Goal: Check status: Check status

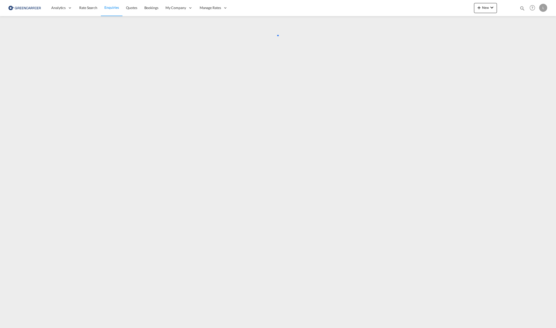
click at [115, 8] on span "Enquiries" at bounding box center [111, 7] width 15 height 4
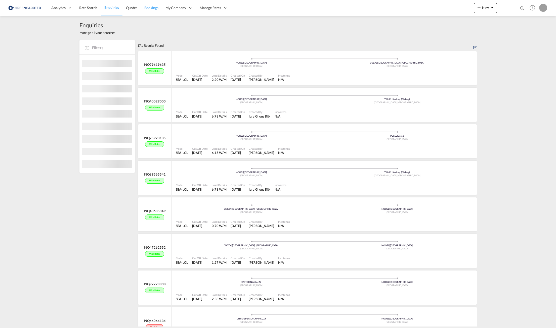
click at [149, 9] on span "Bookings" at bounding box center [151, 8] width 14 height 4
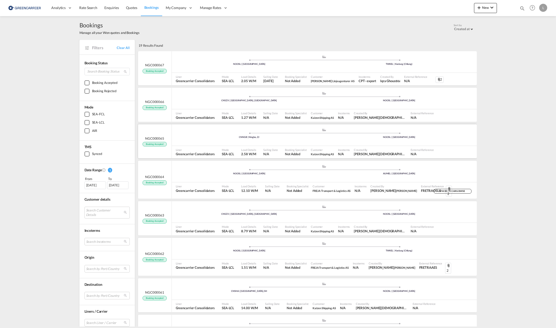
click at [302, 147] on div "Booking Specialist Not Added" at bounding box center [296, 152] width 26 height 13
drag, startPoint x: 303, startPoint y: 213, endPoint x: 283, endPoint y: 217, distance: 20.3
click at [283, 217] on div ".a{fill:#aaa8ad;} .a{fill:#aaa8ad;} CNSZX | [GEOGRAPHIC_DATA], GD [GEOGRAPHIC_D…" at bounding box center [324, 213] width 305 height 16
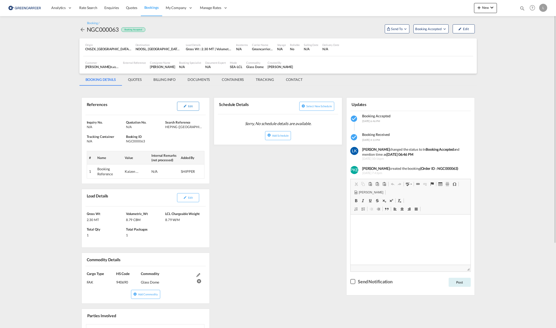
click at [187, 109] on button "Edit" at bounding box center [188, 106] width 22 height 9
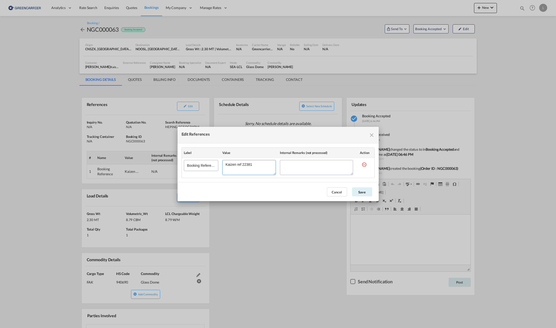
click at [249, 165] on textarea "Edit References" at bounding box center [249, 167] width 54 height 15
click at [371, 134] on md-icon "icon-close fg-AAA8AD cursor" at bounding box center [372, 135] width 6 height 6
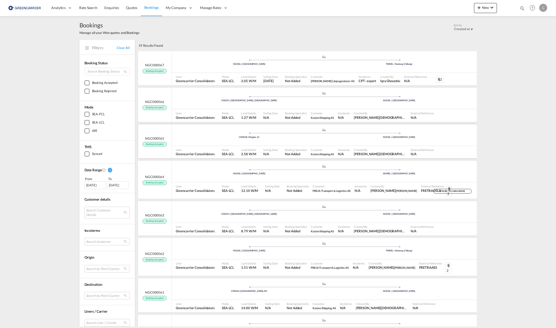
click at [316, 148] on span "Customer" at bounding box center [322, 150] width 23 height 4
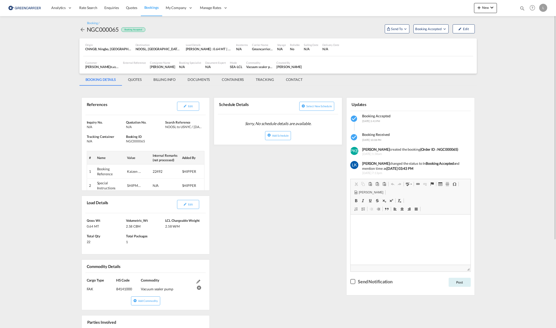
click at [111, 30] on div "NGC000065" at bounding box center [103, 29] width 32 height 8
copy div "NGC000065"
click at [106, 31] on div "NGC000065" at bounding box center [103, 29] width 32 height 8
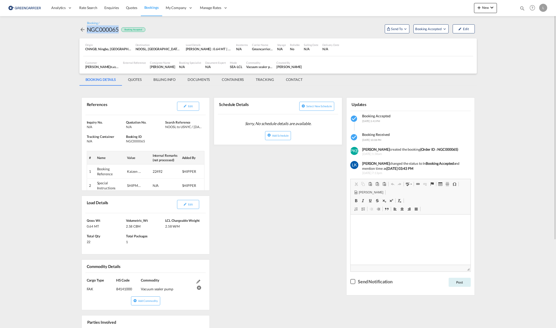
click at [103, 26] on div "NGC000065" at bounding box center [103, 29] width 32 height 8
click at [170, 88] on div "References Edit Inquiry No. N/A Quotation No. N/A Search Reference NOOSL to USN…" at bounding box center [277, 261] width 397 height 351
click at [189, 107] on span "Edit" at bounding box center [190, 106] width 5 height 3
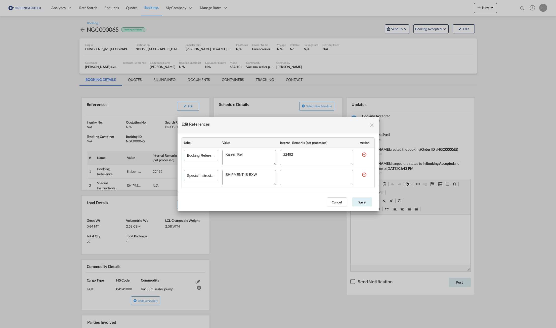
click at [291, 155] on textarea "Edit References" at bounding box center [316, 157] width 73 height 15
click at [370, 125] on md-icon "icon-close fg-AAA8AD cursor" at bounding box center [372, 125] width 6 height 6
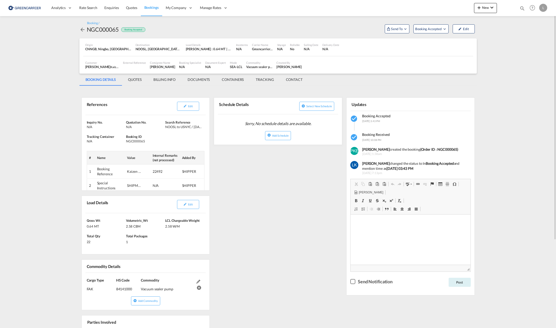
click at [106, 29] on div "NGC000065" at bounding box center [103, 29] width 32 height 8
copy div "NGC000065"
click at [269, 164] on div "References Edit Inquiry No. N/A Quotation No. N/A Search Reference NOOSL to USN…" at bounding box center [277, 263] width 397 height 348
click at [189, 106] on span "Edit" at bounding box center [190, 106] width 5 height 3
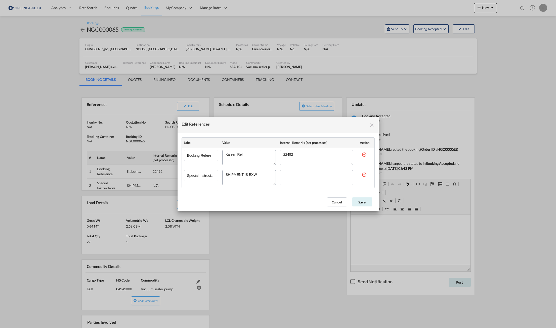
click at [373, 126] on md-icon "icon-close fg-AAA8AD cursor" at bounding box center [372, 125] width 6 height 6
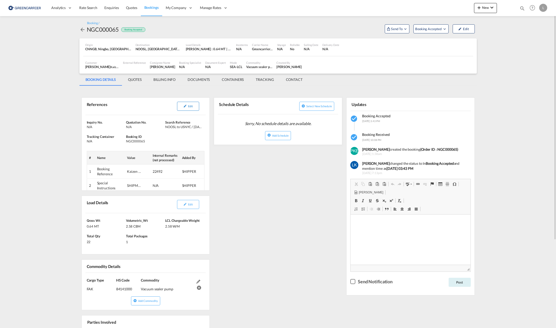
click at [184, 108] on button "Edit" at bounding box center [188, 106] width 22 height 9
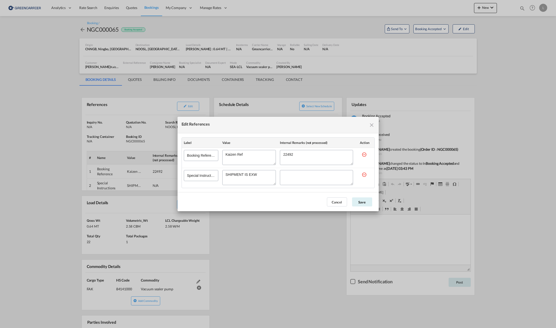
click at [374, 126] on md-icon "icon-close fg-AAA8AD cursor" at bounding box center [372, 125] width 6 height 6
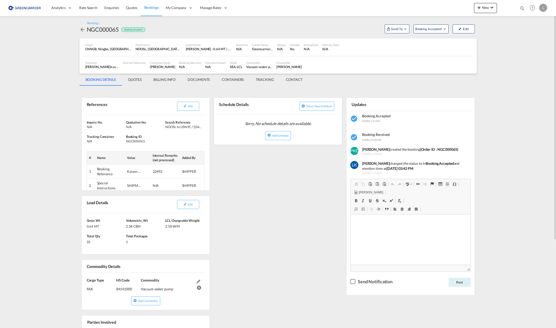
click at [195, 213] on div "Load Details Edit" at bounding box center [146, 204] width 120 height 17
click at [186, 204] on md-icon "icon-pencil" at bounding box center [185, 205] width 4 height 4
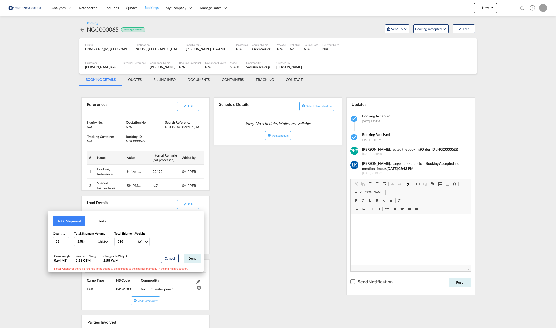
click at [247, 216] on div "Total Shipment Units Quantity 22 Total Shipment Volume 2.584 CBM CBM CFT Total …" at bounding box center [278, 164] width 556 height 328
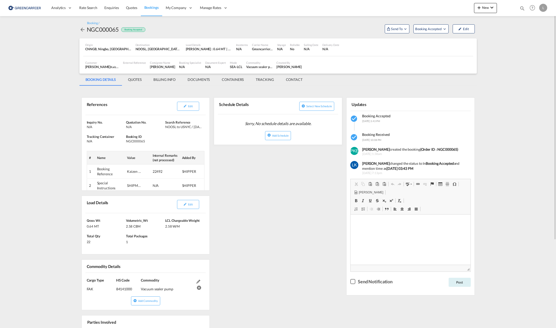
click at [198, 281] on md-icon at bounding box center [198, 282] width 4 height 4
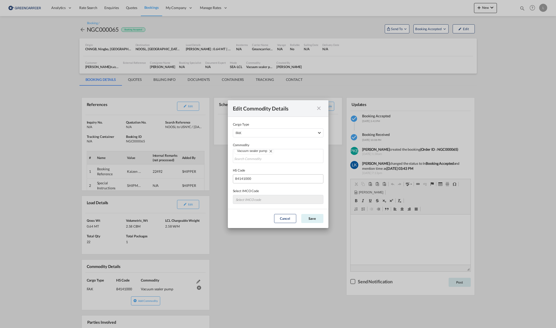
scroll to position [3, 0]
click at [322, 109] on md-icon "icon-close fg-AAA8AD cursor" at bounding box center [319, 108] width 6 height 6
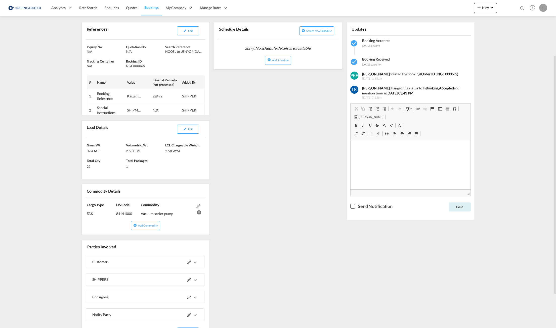
scroll to position [121, 0]
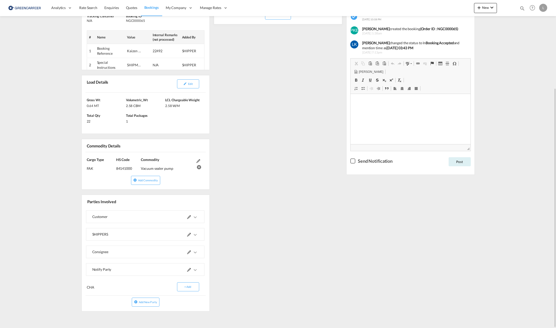
click at [198, 235] on md-icon "icons/ic_keyboard_arrow_right_black_24px.svg" at bounding box center [195, 235] width 6 height 6
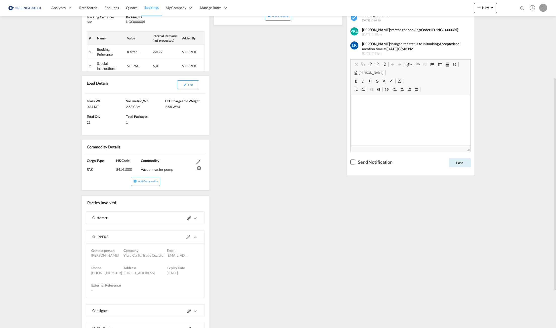
drag, startPoint x: 184, startPoint y: 272, endPoint x: 227, endPoint y: 272, distance: 42.2
click at [203, 272] on div "Phone +86 15029365370 Address 2nd Floor, Building 9, No. 887, Changchun West Ro…" at bounding box center [146, 270] width 116 height 17
drag, startPoint x: 227, startPoint y: 272, endPoint x: 319, endPoint y: 272, distance: 92.3
click at [319, 272] on div "References Edit Inquiry No. N/A Quotation No. N/A Search Reference NOOSL to USN…" at bounding box center [277, 172] width 397 height 406
click at [190, 237] on md-icon at bounding box center [188, 238] width 4 height 4
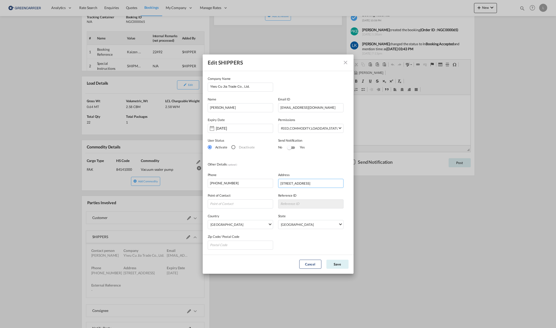
scroll to position [0, 91]
drag, startPoint x: 279, startPoint y: 184, endPoint x: 379, endPoint y: 187, distance: 100.7
click at [379, 187] on div "Edit SHIPPERS Company Name Yiwu Cu Jia Trade Co., Ltd. Name Yangyi Liu Email ID…" at bounding box center [278, 164] width 556 height 328
click at [349, 62] on button "Edit SHIPPERS Company ..." at bounding box center [346, 63] width 10 height 10
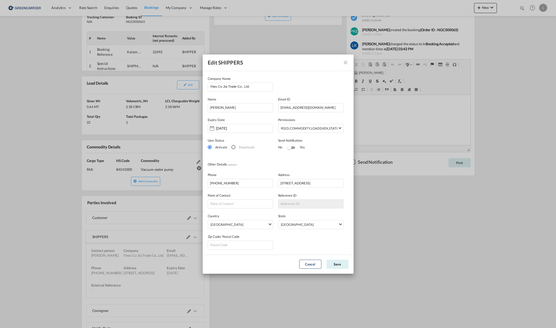
click at [345, 63] on md-icon "icon-close" at bounding box center [346, 63] width 6 height 6
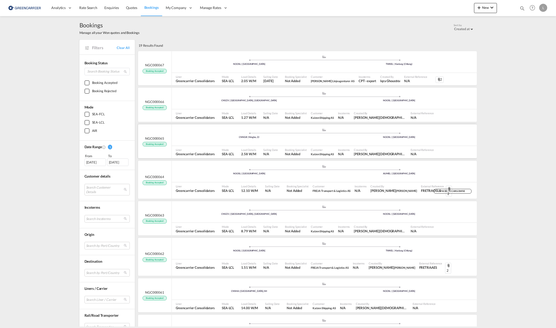
click at [261, 139] on div "CNNGB | Ningbo, ZJ" at bounding box center [249, 137] width 150 height 3
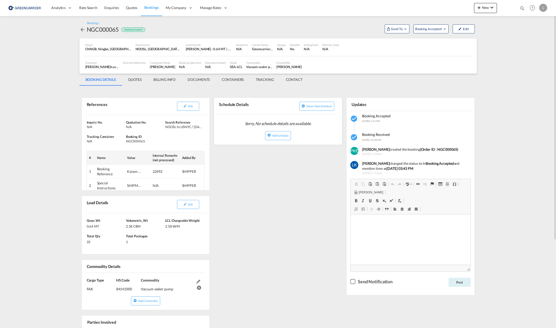
click at [256, 194] on div "References Edit Inquiry No. N/A Quotation No. N/A Search Reference NOOSL to USN…" at bounding box center [277, 263] width 397 height 348
click at [186, 108] on button "Edit" at bounding box center [188, 106] width 22 height 9
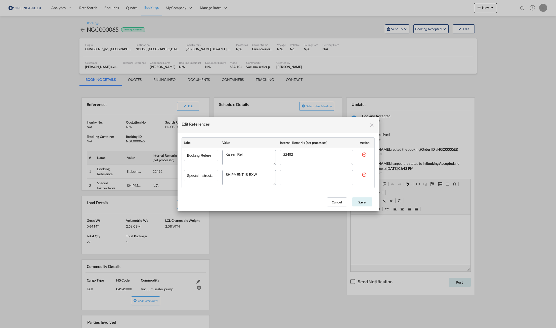
click at [374, 125] on md-icon "icon-close fg-AAA8AD cursor" at bounding box center [372, 125] width 6 height 6
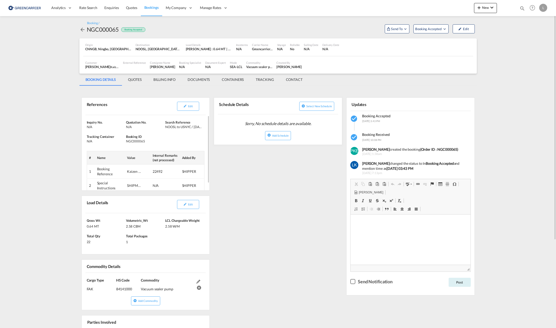
scroll to position [50, 0]
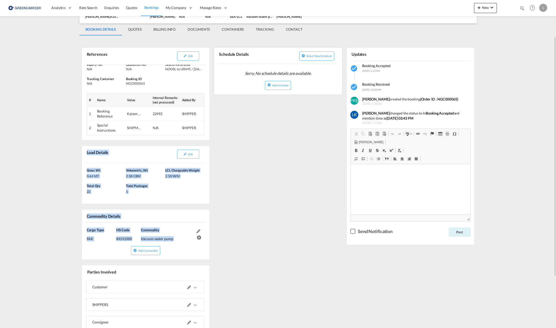
drag, startPoint x: 87, startPoint y: 153, endPoint x: 209, endPoint y: 251, distance: 156.5
click at [209, 251] on div "References Edit Inquiry No. N/A Quotation No. N/A Search Reference NOOSL to USN…" at bounding box center [145, 212] width 133 height 344
copy div "Load Details Edit [PERSON_NAME] 0.64 MT Volumetric_Wt 2.58 CBM LCL Chargeable W…"
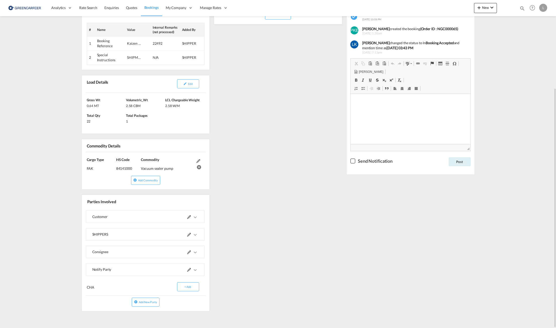
click at [199, 236] on md-expansion-panel-collapsed "SHIPPERS" at bounding box center [145, 235] width 118 height 12
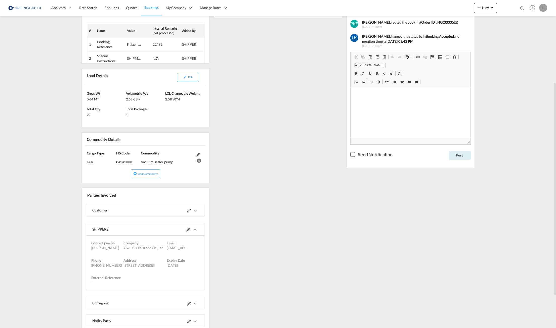
scroll to position [176, 0]
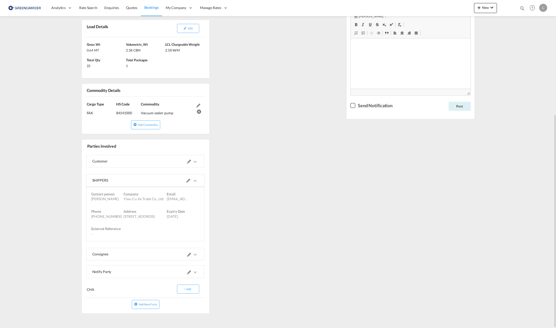
drag, startPoint x: 92, startPoint y: 178, endPoint x: 227, endPoint y: 238, distance: 147.7
click at [204, 238] on md-expansion-panel-expanded "SHIPPERS Contact person [PERSON_NAME] Company Yiwu Cu Jia Trade Co., Ltd. Email…" at bounding box center [145, 208] width 118 height 67
copy md-expansion-panel-expanded "SHIPPERS Contact person [PERSON_NAME] Company Yiwu Cu Jia Trade Co., Ltd. Email…"
click at [177, 162] on div at bounding box center [171, 161] width 53 height 12
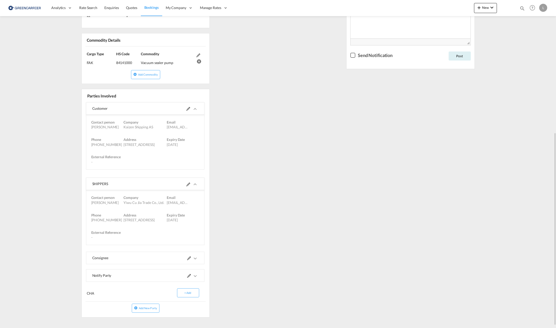
scroll to position [230, 0]
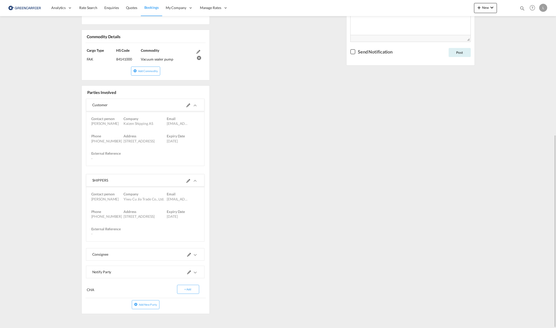
click at [193, 249] on div at bounding box center [171, 255] width 53 height 12
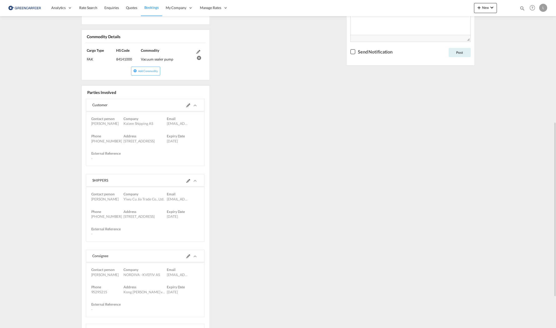
scroll to position [280, 0]
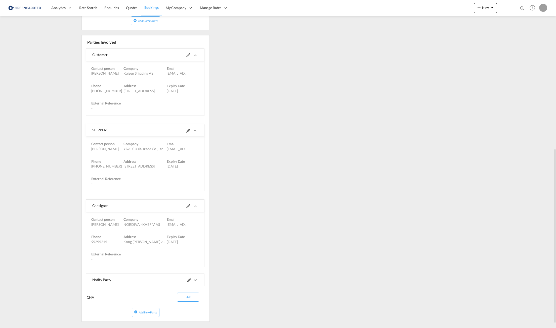
drag, startPoint x: 93, startPoint y: 204, endPoint x: 209, endPoint y: 263, distance: 130.8
click at [204, 263] on md-expansion-panel-expanded "Consignee Contact person Theodor Company NORDIVA - KVEFIV AS Email [EMAIL_ADDRE…" at bounding box center [145, 233] width 118 height 67
copy md-expansion-panel-expanded "Consignee Contact person Theodor Company NORDIVA - KVEFIV AS Email [EMAIL_ADDRE…"
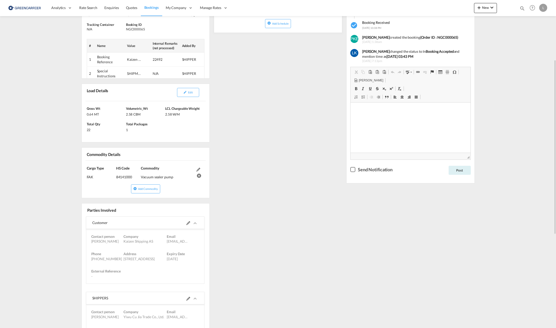
scroll to position [0, 0]
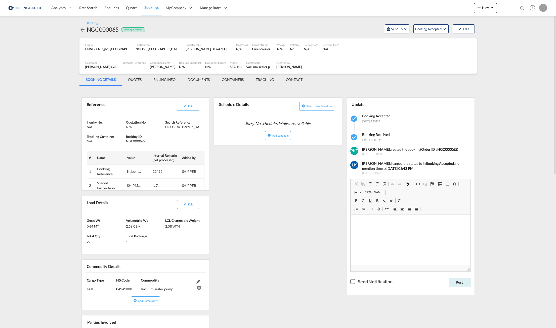
click at [163, 78] on md-tab-item "BILLING INFO" at bounding box center [164, 80] width 34 height 12
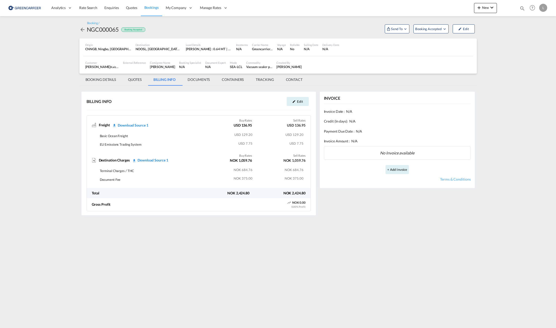
click at [346, 230] on md-content "Analytics Reports Dashboard Rate Search Enquiries Quotes Bookings" at bounding box center [278, 164] width 556 height 328
click at [101, 77] on md-tab-item "BOOKING DETAILS" at bounding box center [100, 80] width 43 height 12
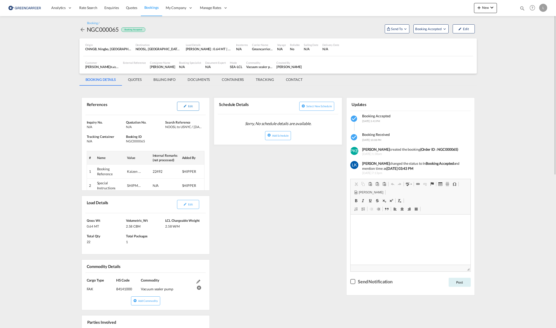
click at [193, 107] on span "Edit" at bounding box center [190, 106] width 5 height 3
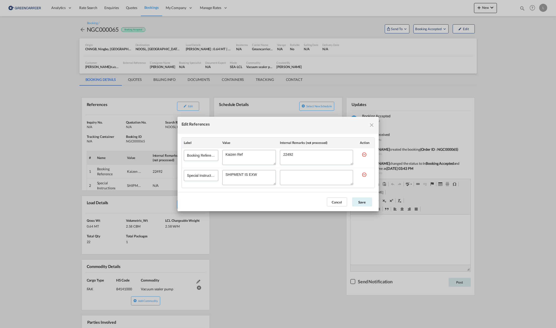
click at [370, 125] on md-icon "icon-close fg-AAA8AD cursor" at bounding box center [372, 125] width 6 height 6
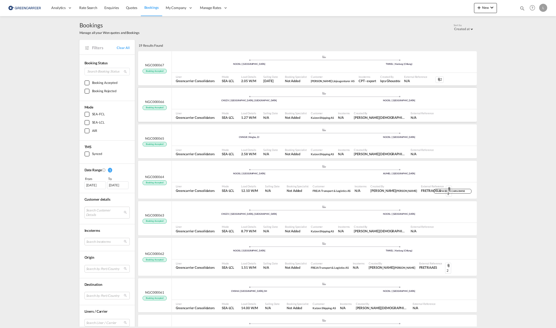
click at [298, 104] on div ".a{fill:#aaa8ad;} .a{fill:#aaa8ad;} CNSZX | [GEOGRAPHIC_DATA], GD [GEOGRAPHIC_D…" at bounding box center [324, 99] width 305 height 15
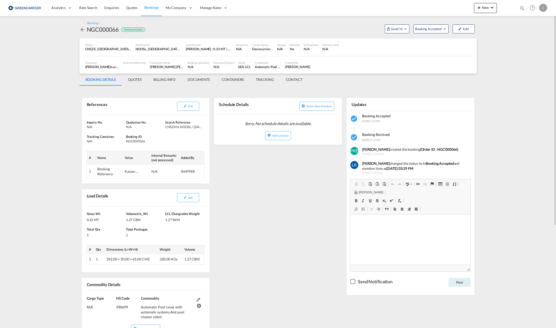
click at [187, 111] on div "Edit" at bounding box center [174, 106] width 59 height 13
click at [186, 106] on md-icon "icon-pencil" at bounding box center [185, 106] width 4 height 4
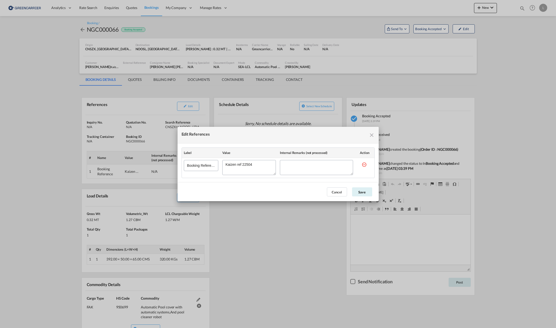
click at [374, 137] on md-icon "icon-close fg-AAA8AD cursor" at bounding box center [372, 135] width 6 height 6
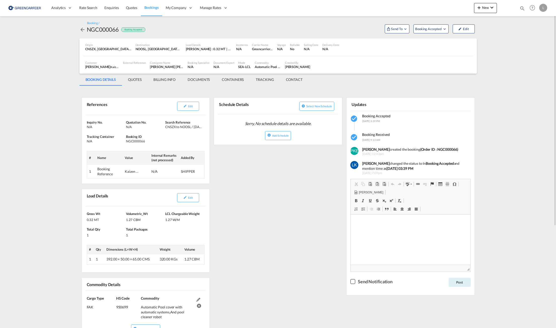
click at [188, 144] on div "Inquiry No. N/A Quotation No. N/A Search Reference CNSZX to NOOSL / [DATE] Trac…" at bounding box center [146, 149] width 128 height 69
click at [108, 27] on div "NGC000066" at bounding box center [103, 29] width 32 height 8
copy div "NGC000066"
click at [189, 108] on span "Edit" at bounding box center [190, 106] width 5 height 3
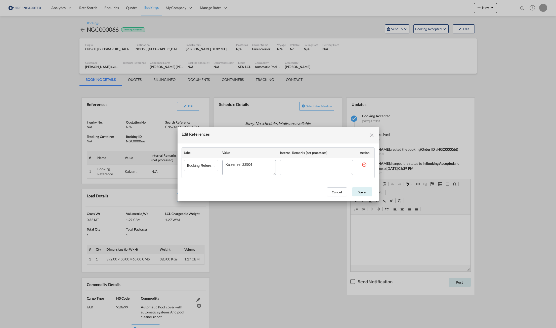
click at [248, 164] on textarea "Edit References" at bounding box center [249, 167] width 54 height 15
click at [373, 135] on md-icon "icon-close fg-AAA8AD cursor" at bounding box center [372, 135] width 6 height 6
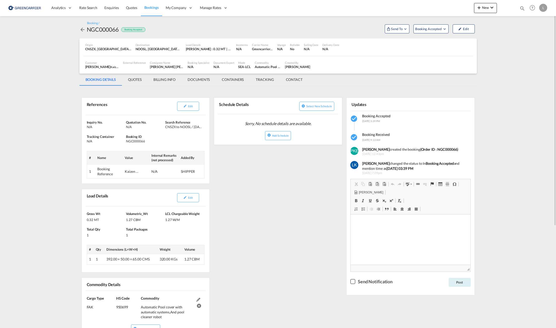
click at [327, 180] on div "References Edit Inquiry No. N/A Quotation No. N/A Search Reference CNSZX to NOO…" at bounding box center [277, 277] width 397 height 376
click at [176, 81] on md-tab-item "BILLING INFO" at bounding box center [164, 80] width 34 height 12
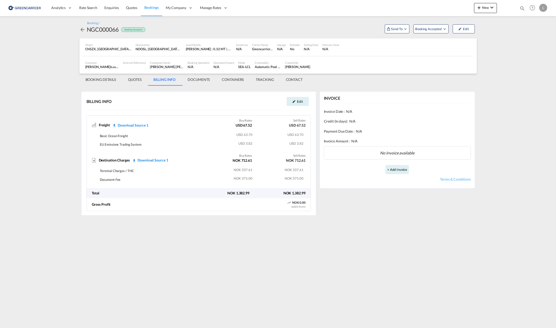
click at [103, 81] on md-tab-item "BOOKING DETAILS" at bounding box center [100, 80] width 43 height 12
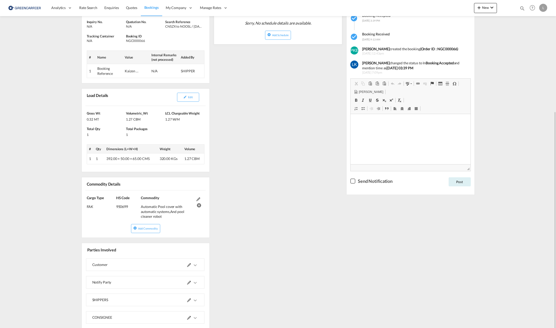
scroll to position [149, 0]
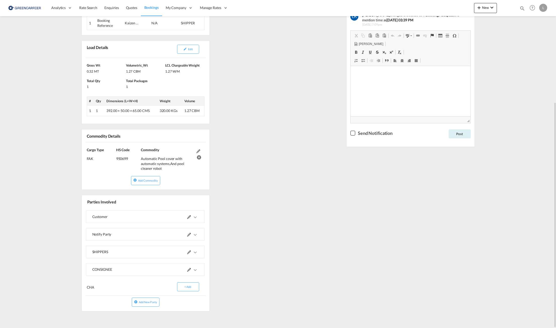
click at [196, 252] on md-icon "icons/ic_keyboard_arrow_right_black_24px.svg" at bounding box center [195, 253] width 6 height 6
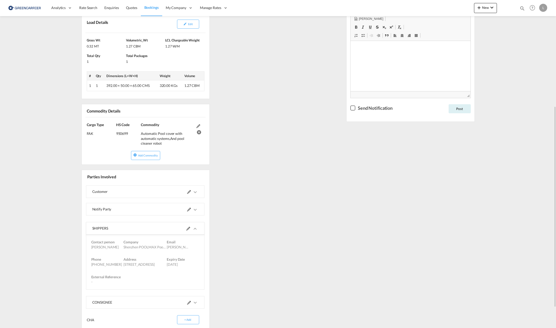
scroll to position [199, 0]
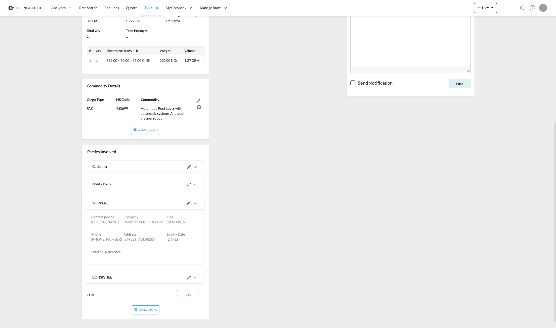
click at [187, 204] on md-icon at bounding box center [188, 204] width 4 height 4
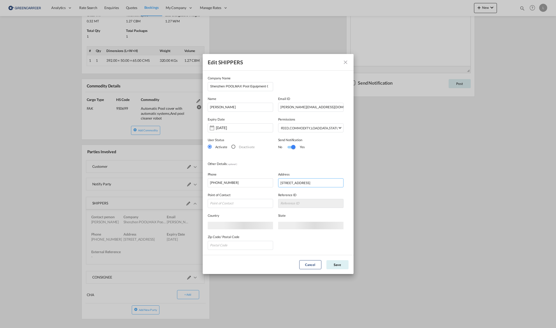
scroll to position [0, 24]
drag, startPoint x: 280, startPoint y: 182, endPoint x: 395, endPoint y: 184, distance: 115.2
click at [395, 184] on div "Edit SHIPPERS Company Name Shenzhen POOLMAX Pool Equipment Co., Ltd Name [PERSO…" at bounding box center [278, 164] width 556 height 328
click at [347, 63] on md-icon "icon-close" at bounding box center [346, 63] width 6 height 6
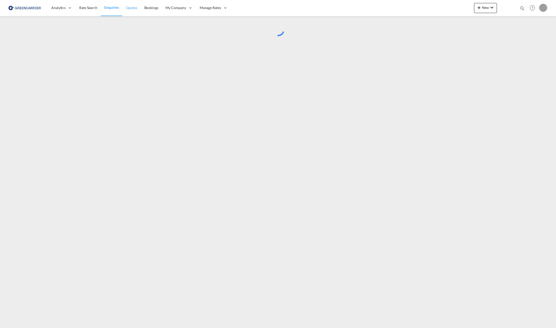
click at [123, 7] on link "Quotes" at bounding box center [131, 8] width 18 height 16
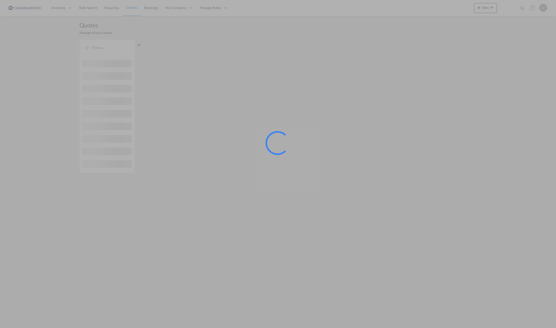
click at [154, 9] on div at bounding box center [278, 164] width 556 height 328
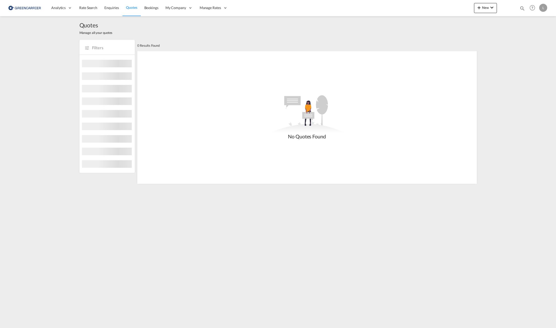
click at [154, 9] on span "Bookings" at bounding box center [151, 8] width 14 height 4
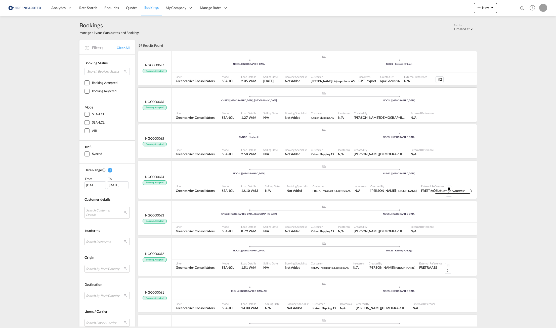
click at [243, 105] on div ".a{fill:#aaa8ad;} .a{fill:#aaa8ad;} CNSZX | [GEOGRAPHIC_DATA], GD [GEOGRAPHIC_D…" at bounding box center [324, 99] width 305 height 15
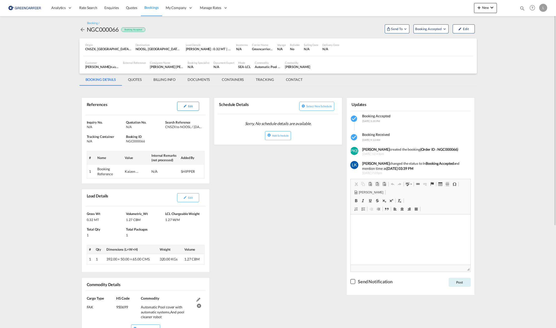
click at [185, 103] on button "Edit" at bounding box center [188, 106] width 22 height 9
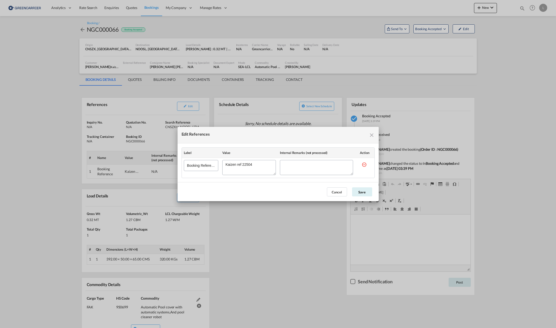
click at [374, 135] on md-icon "icon-close fg-AAA8AD cursor" at bounding box center [372, 135] width 6 height 6
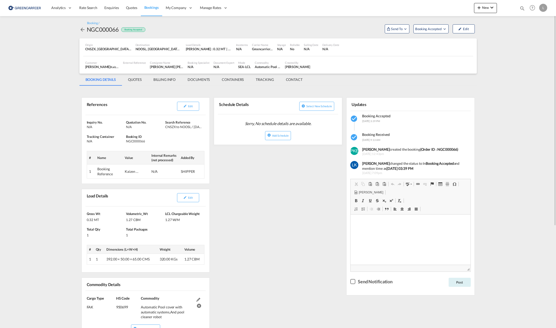
click at [108, 29] on div "NGC000066" at bounding box center [103, 29] width 32 height 8
copy div "NGC000066"
click at [188, 106] on span "Edit" at bounding box center [190, 106] width 5 height 3
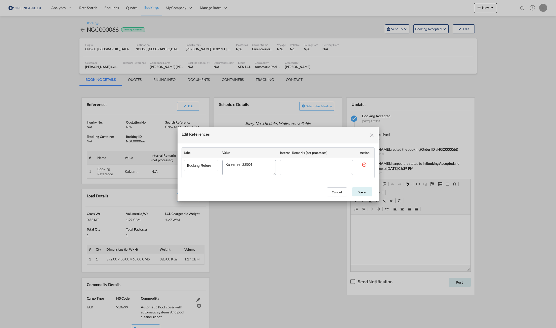
drag, startPoint x: 263, startPoint y: 165, endPoint x: 205, endPoint y: 166, distance: 57.1
click at [205, 166] on tr "Booking Reference" at bounding box center [278, 168] width 193 height 20
click at [251, 164] on textarea "Edit References" at bounding box center [249, 167] width 54 height 15
click at [247, 165] on textarea "Edit References" at bounding box center [249, 167] width 54 height 15
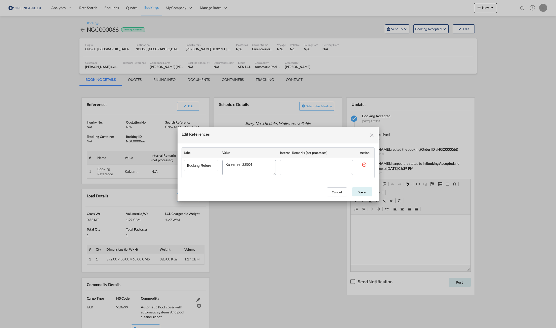
click at [374, 136] on md-icon "icon-close fg-AAA8AD cursor" at bounding box center [372, 135] width 6 height 6
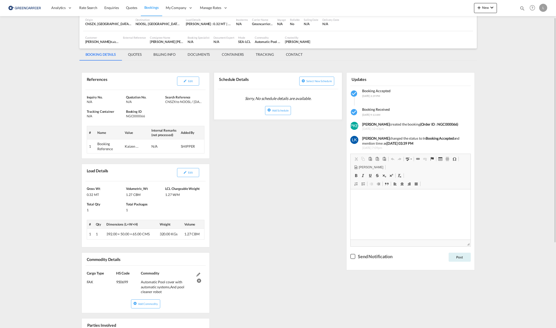
scroll to position [75, 0]
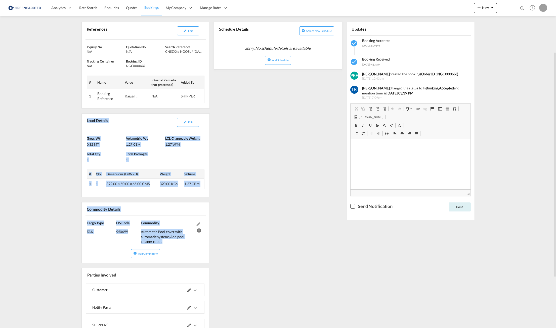
drag, startPoint x: 87, startPoint y: 120, endPoint x: 203, endPoint y: 247, distance: 172.1
click at [203, 247] on div "References Edit Inquiry No. N/A Quotation No. N/A Search Reference CNSZX to NOO…" at bounding box center [145, 201] width 133 height 372
copy div "Load Details Edit Gross Wt 0.32 MT Volumetric_Wt 1.27 CBM LCL Chargeable Weight…"
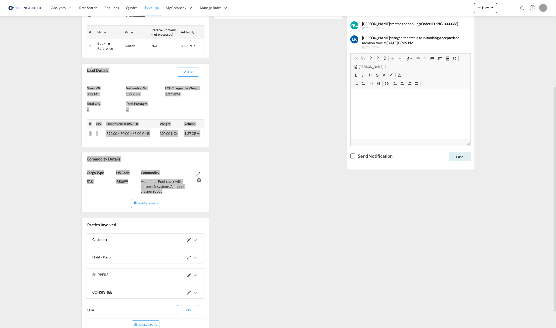
scroll to position [149, 0]
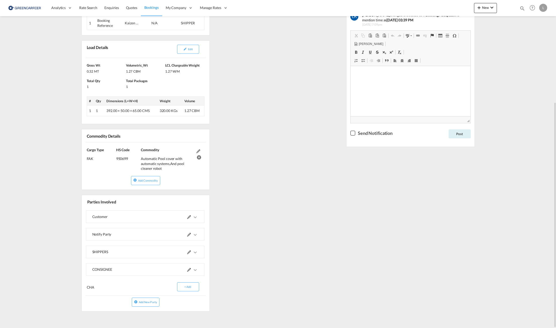
click at [195, 252] on md-icon "icons/ic_keyboard_arrow_right_black_24px.svg" at bounding box center [195, 253] width 6 height 6
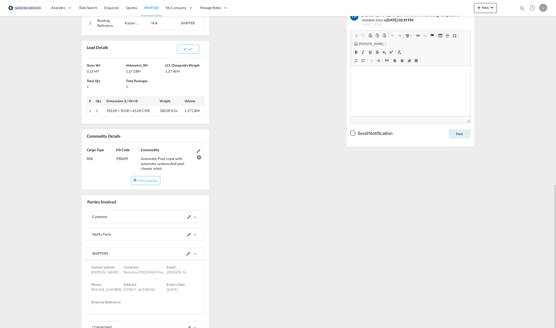
scroll to position [207, 0]
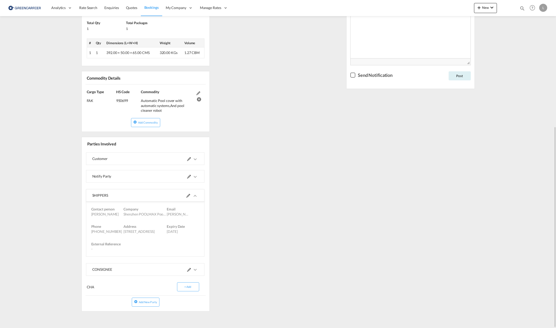
drag, startPoint x: 92, startPoint y: 196, endPoint x: 166, endPoint y: 255, distance: 93.9
click at [166, 255] on md-expansion-panel-expanded "SHIPPERS Contact person Selina Company Shenzhen POOLMAX Pool Equipment Co., Ltd…" at bounding box center [145, 223] width 118 height 67
copy md-expansion-panel-expanded "SHIPPERS Contact person Selina Company Shenzhen POOLMAX Pool Equipment Co., Ltd…"
click at [240, 209] on div "References Edit Inquiry No. N/A Quotation No. N/A Search Reference CNSZX to NOO…" at bounding box center [277, 99] width 397 height 434
click at [197, 268] on md-icon "icons/ic_keyboard_arrow_right_black_24px.svg" at bounding box center [195, 270] width 6 height 6
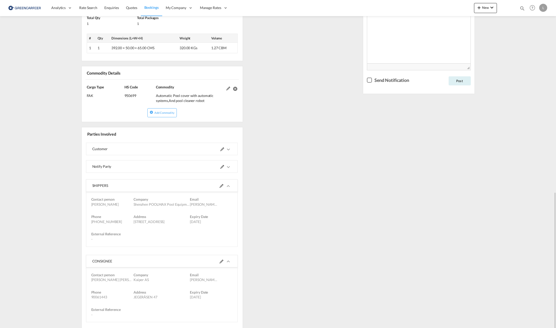
scroll to position [265, 0]
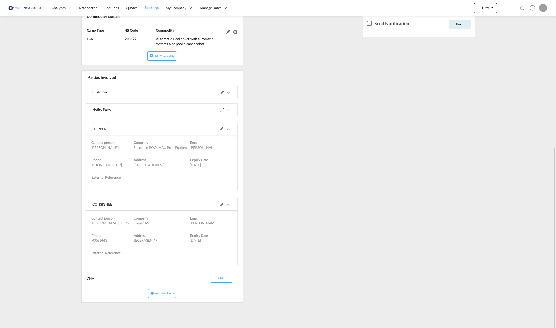
drag, startPoint x: 92, startPoint y: 214, endPoint x: 166, endPoint y: 273, distance: 94.3
click at [166, 266] on md-expansion-panel-expanded "CONSIGNEE Contact person Thomas Formo Riise Company Kaiper AS Email Thomas.riis…" at bounding box center [161, 232] width 151 height 67
copy md-expansion-panel-expanded "CONSIGNEE Contact person Thomas Formo Riise Company Kaiper AS Email Thomas.riis…"
click at [207, 240] on div "Customer Customer Contact person Per Kristian Edvartsen Company Kaizen Shipping…" at bounding box center [162, 191] width 161 height 217
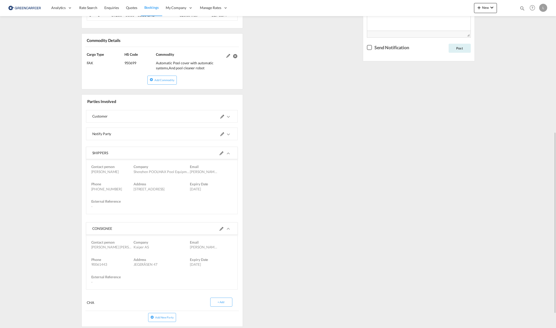
scroll to position [164, 0]
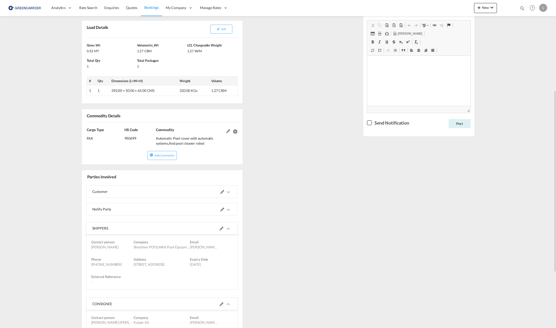
click at [162, 216] on div at bounding box center [197, 209] width 70 height 12
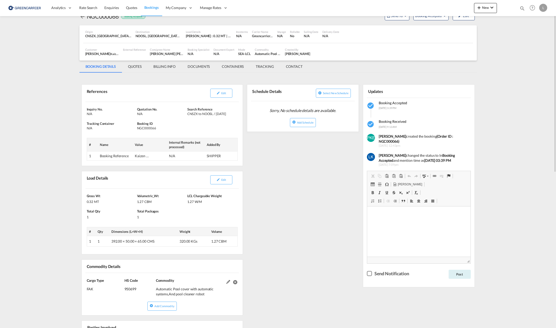
scroll to position [0, 0]
